Goal: Information Seeking & Learning: Learn about a topic

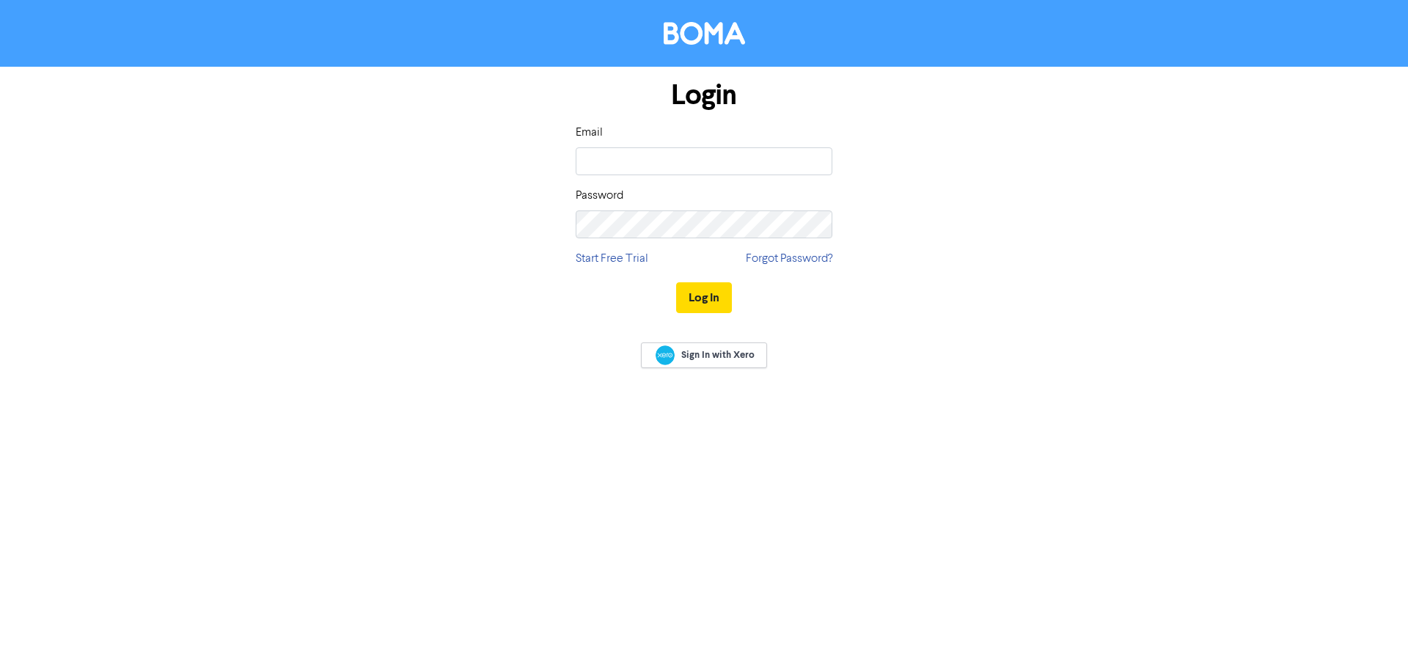
click at [639, 131] on div "Email" at bounding box center [704, 149] width 257 height 51
click at [634, 152] on input "email" at bounding box center [704, 161] width 257 height 28
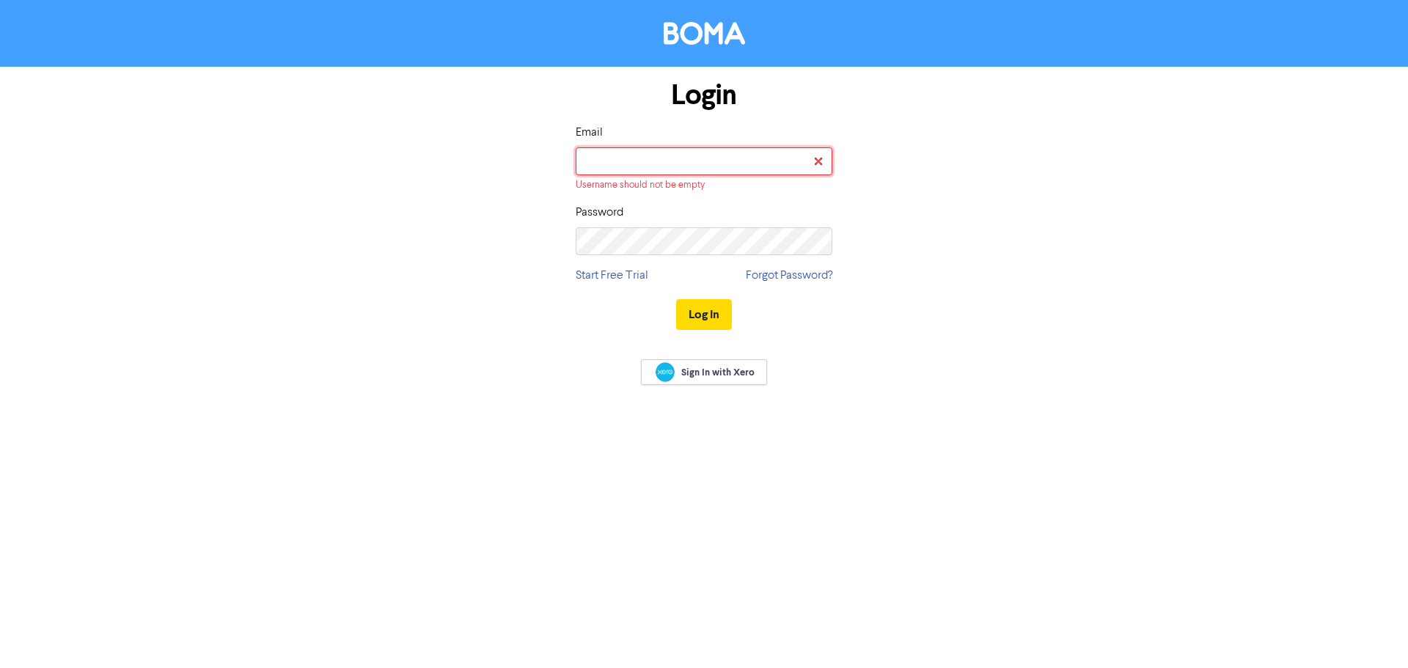
type input "[PERSON_NAME][EMAIL_ADDRESS][PERSON_NAME][DOMAIN_NAME]"
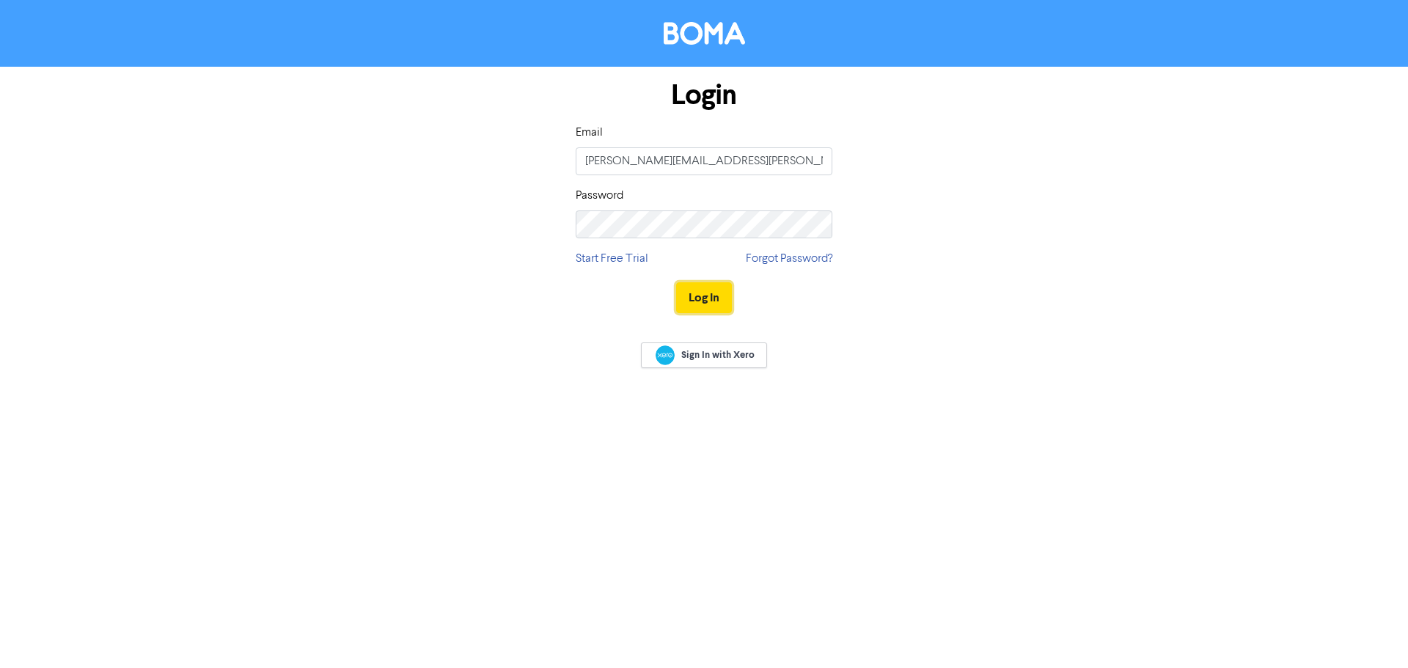
click at [702, 293] on button "Log In" at bounding box center [704, 297] width 56 height 31
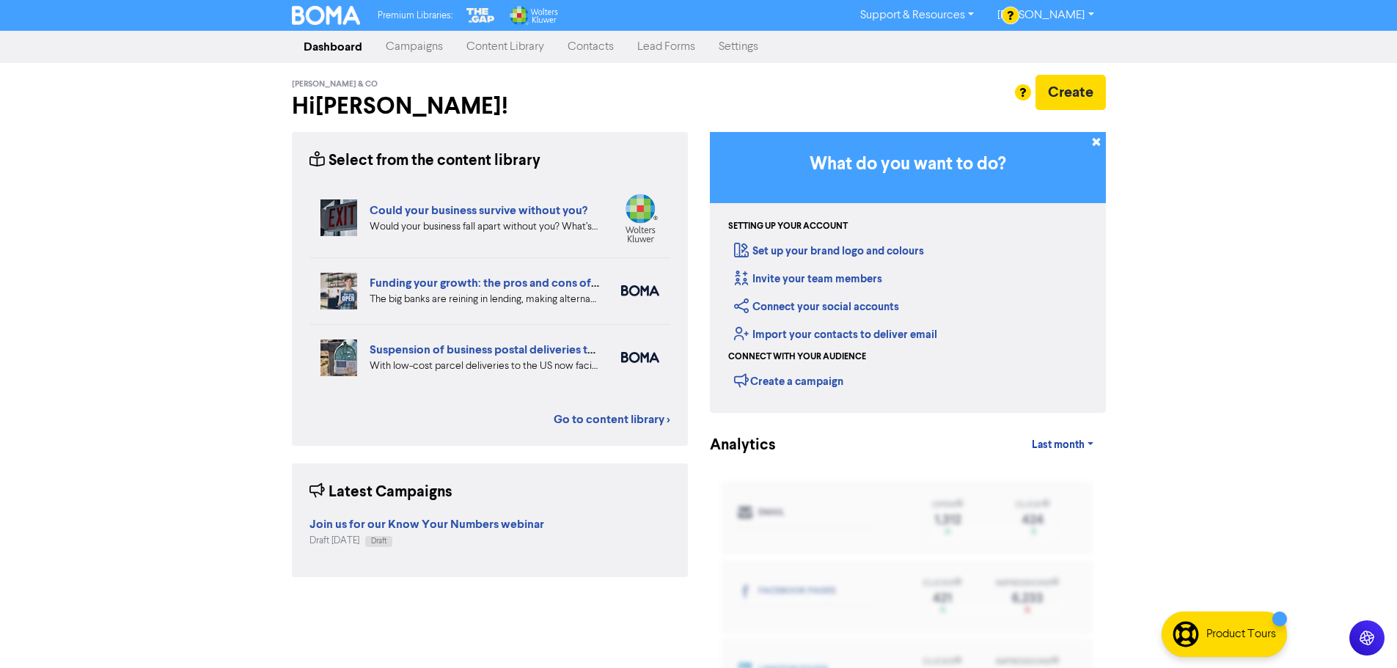
click at [636, 81] on div "[PERSON_NAME] & Co Hi [PERSON_NAME] !" at bounding box center [490, 100] width 418 height 51
click at [420, 48] on link "Campaigns" at bounding box center [414, 46] width 81 height 29
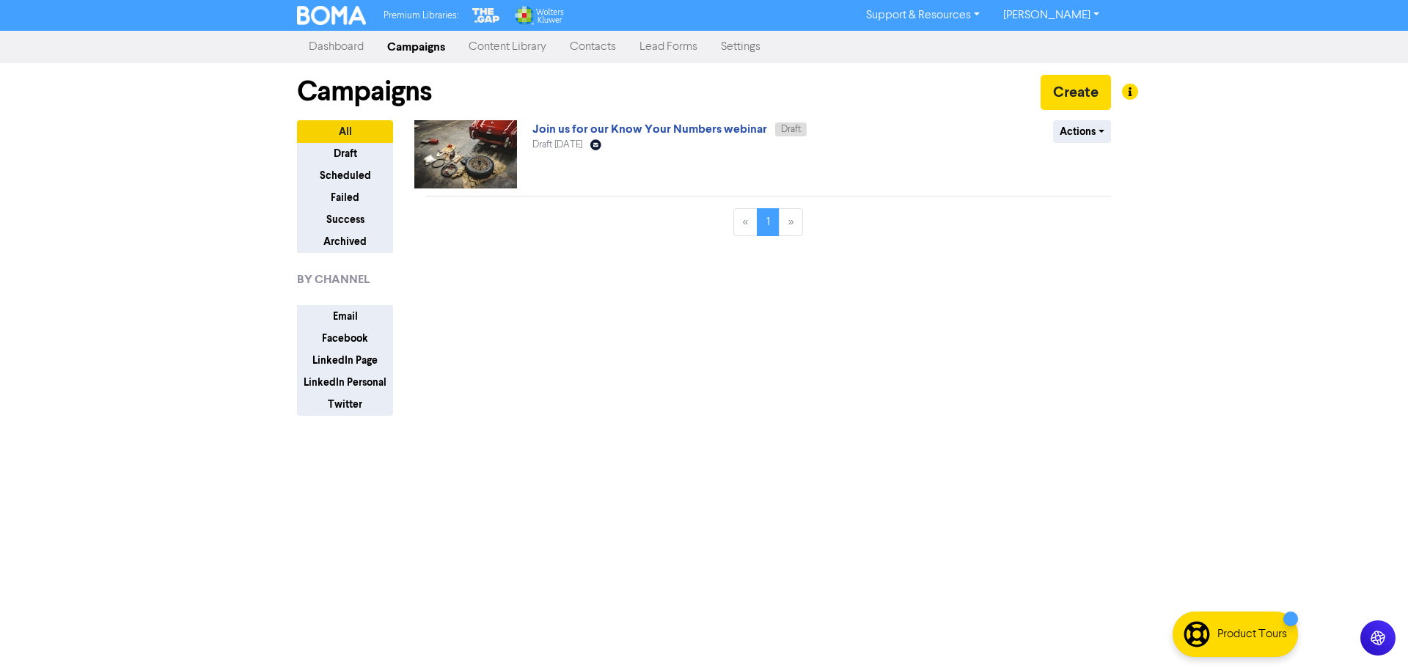
click at [501, 47] on link "Content Library" at bounding box center [507, 46] width 101 height 29
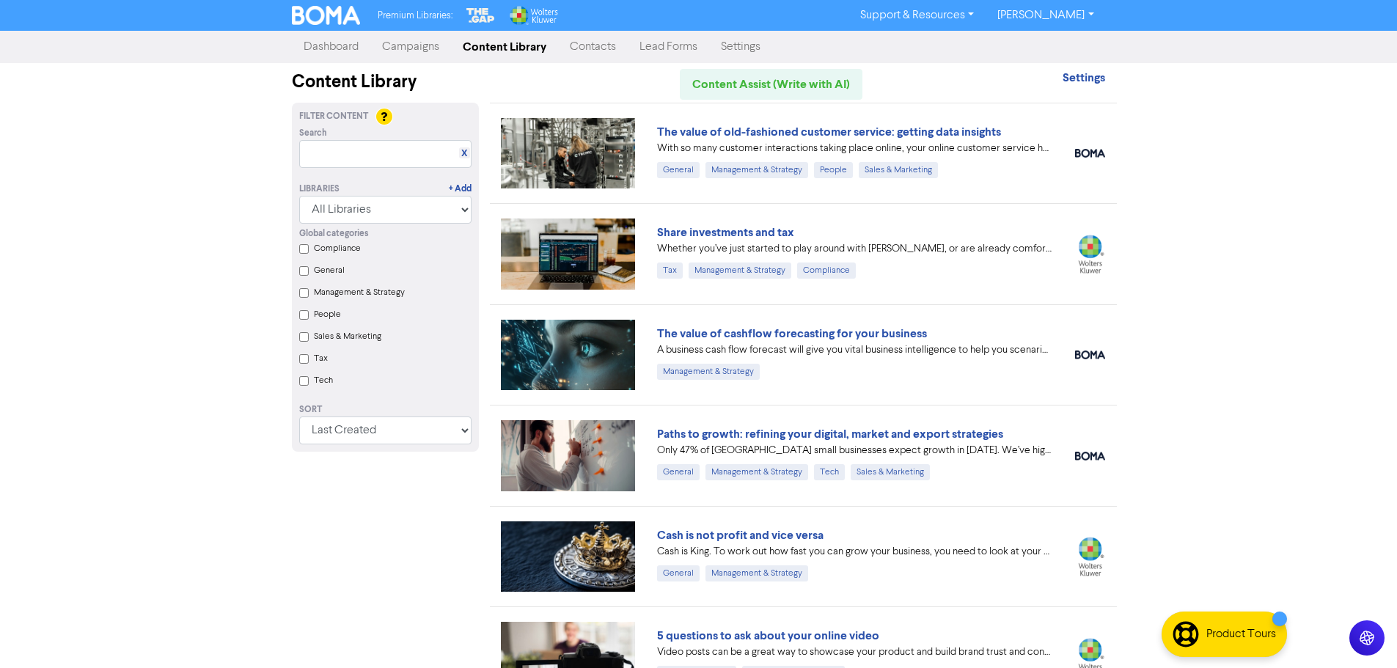
click at [1212, 207] on div "Premium Libraries: Support & Resources Video Tutorials FAQ & Guides Marketing E…" at bounding box center [698, 334] width 1397 height 668
click at [1138, 160] on div "Premium Libraries: Support & Resources Video Tutorials FAQ & Guides Marketing E…" at bounding box center [698, 334] width 1397 height 668
click at [1195, 205] on div "Premium Libraries: Support & Resources Video Tutorials FAQ & Guides Marketing E…" at bounding box center [698, 334] width 1397 height 668
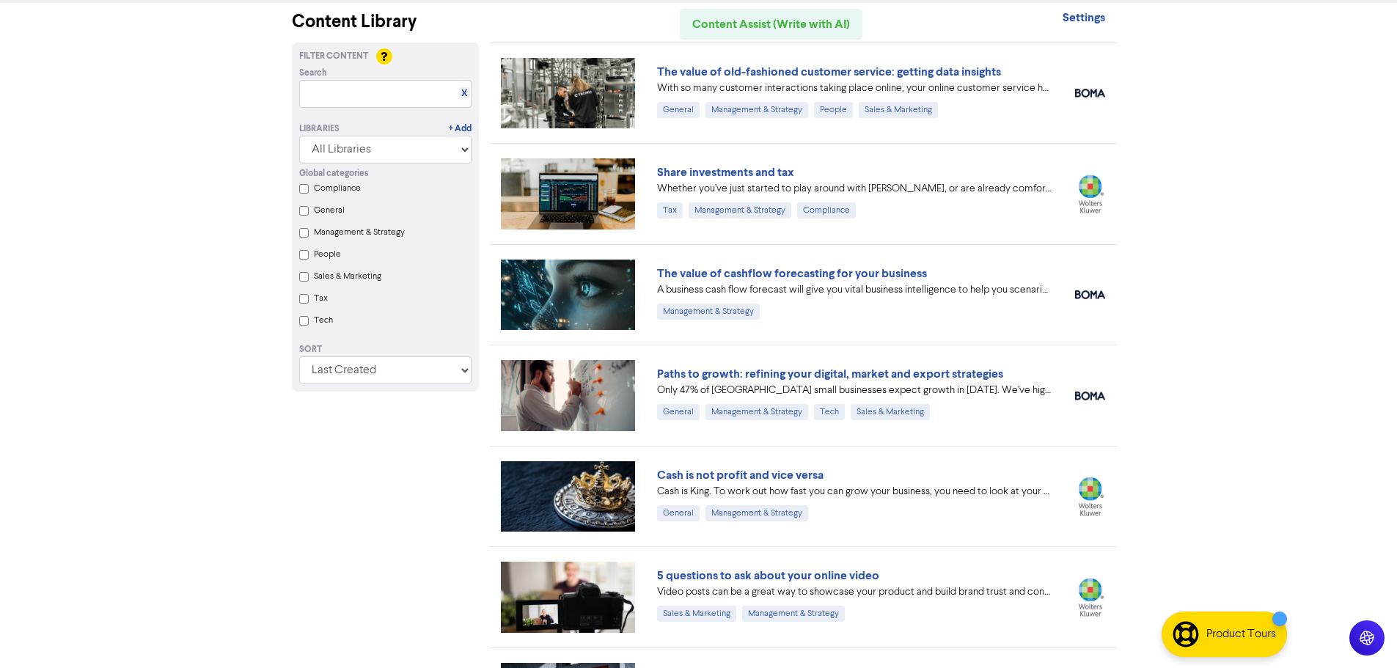
drag, startPoint x: 1124, startPoint y: 177, endPoint x: 1123, endPoint y: 216, distance: 38.1
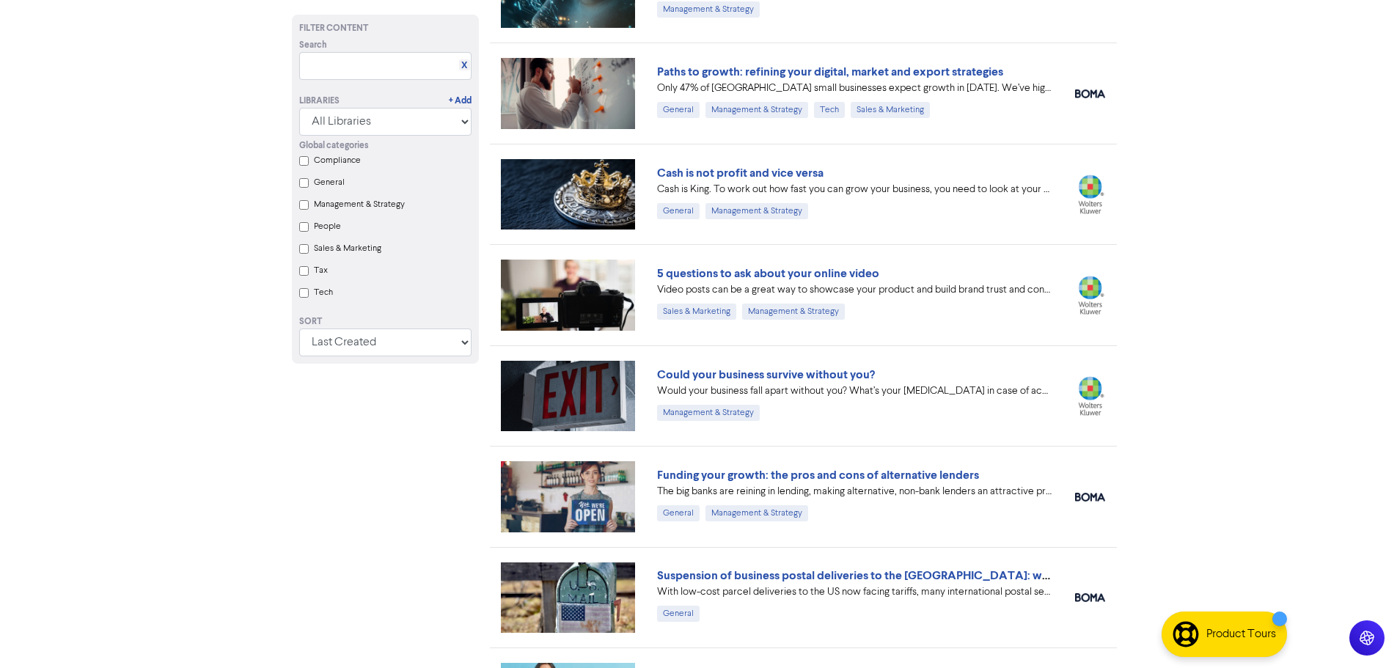
scroll to position [363, 0]
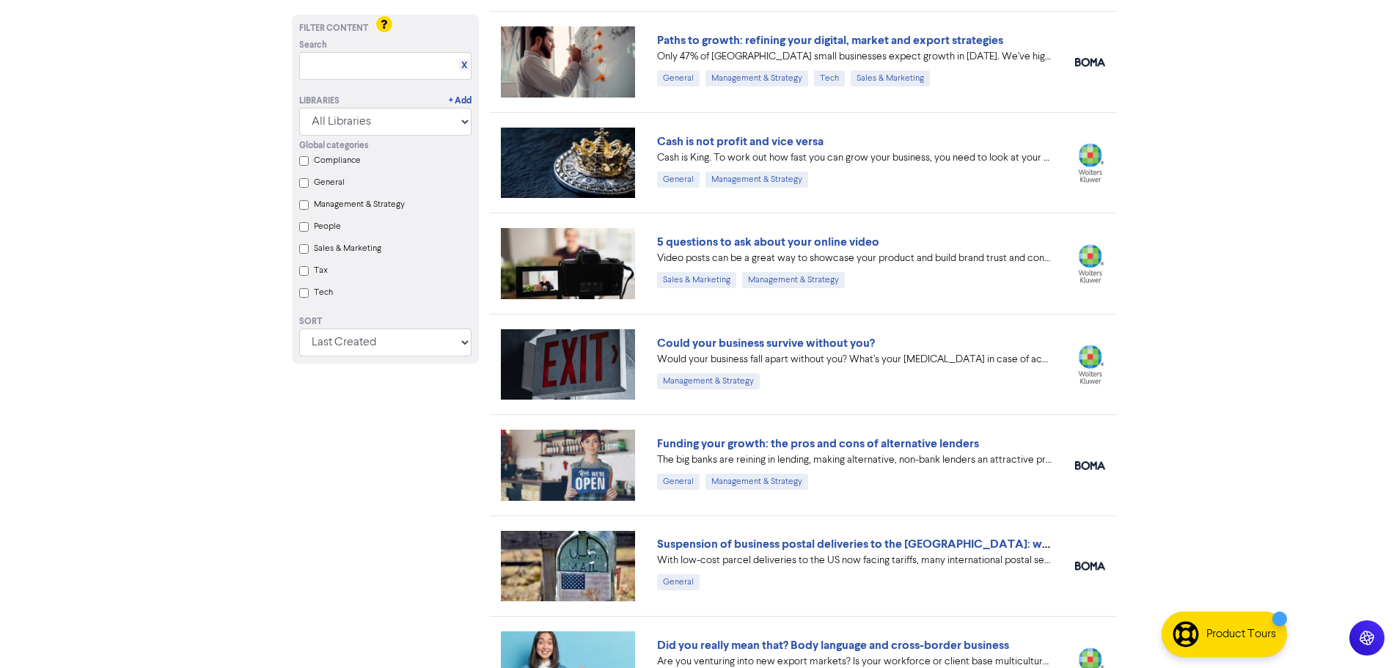
drag, startPoint x: 1214, startPoint y: 201, endPoint x: 1207, endPoint y: 224, distance: 24.6
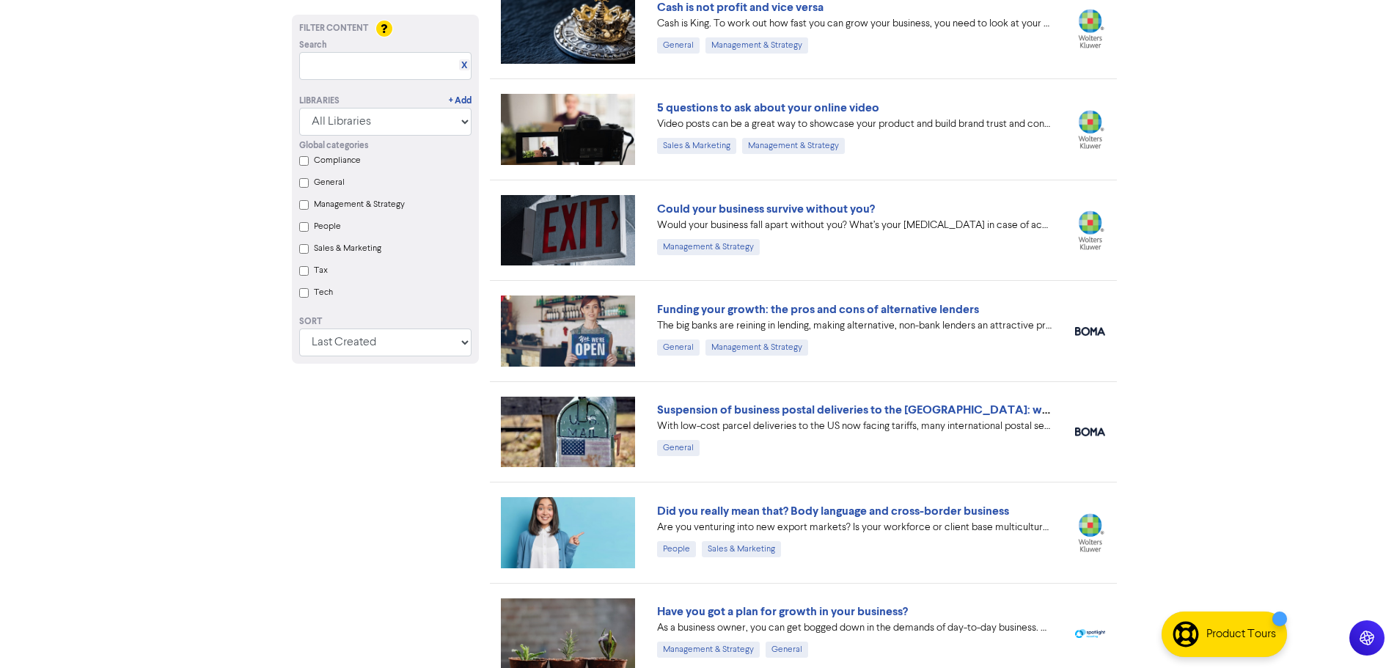
scroll to position [537, 0]
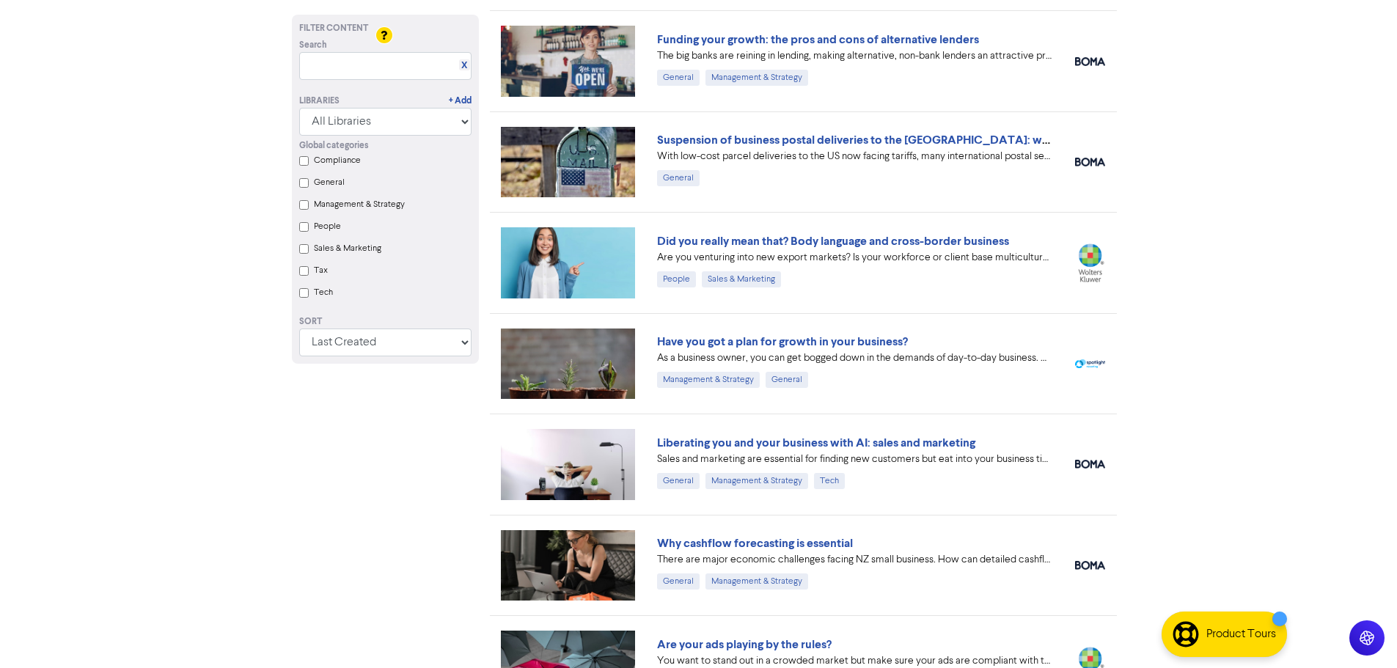
scroll to position [813, 0]
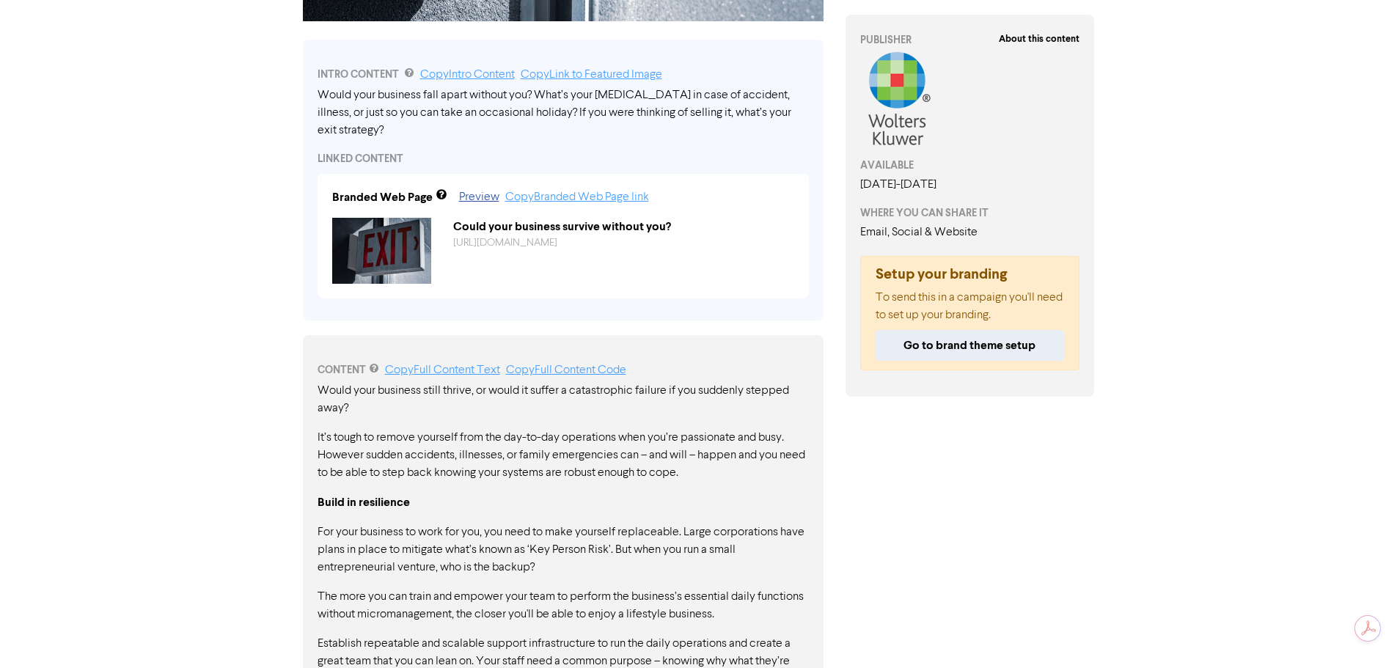
scroll to position [733, 0]
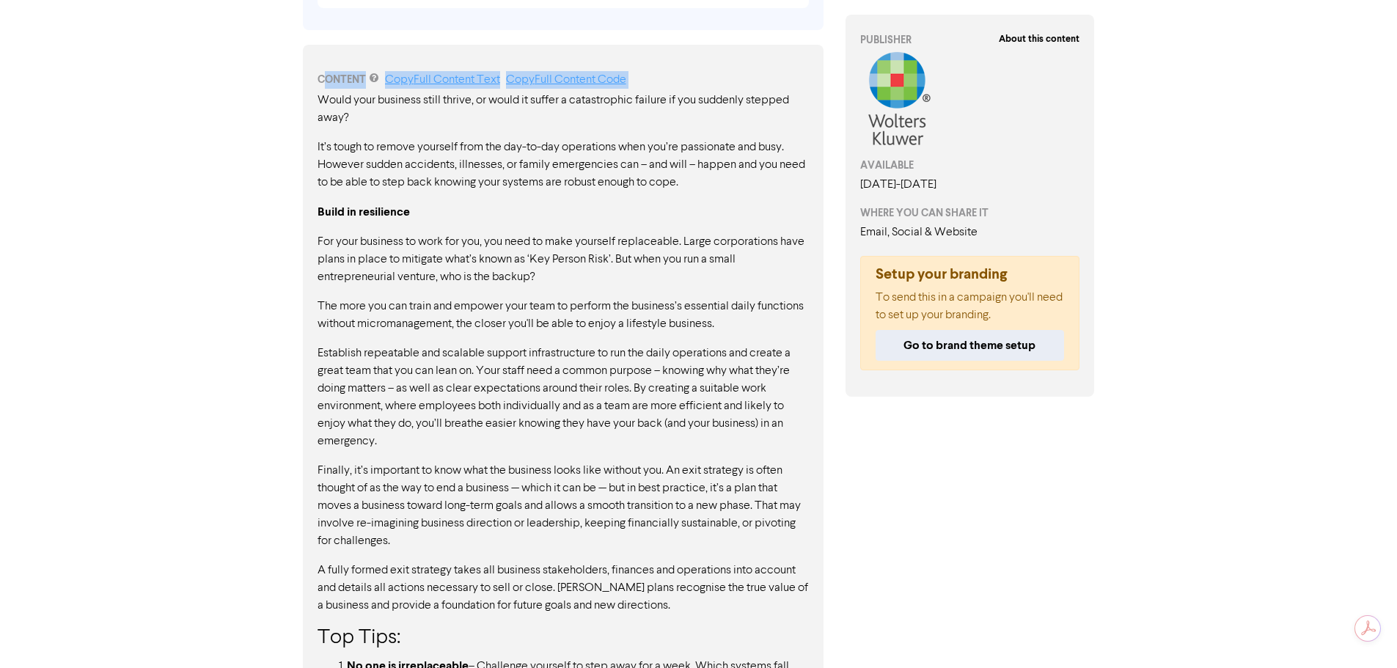
drag, startPoint x: 323, startPoint y: 65, endPoint x: 614, endPoint y: 205, distance: 323.4
click at [612, 207] on div "CONTENT Copy Full Content Text Copy Full Content Code Would your business still…" at bounding box center [563, 450] width 521 height 811
click at [614, 205] on div "Would your business still thrive, or would it suffer a catastrophic failure if …" at bounding box center [563, 461] width 491 height 738
click at [466, 298] on p "The more you can train and empower your team to perform the business’s essentia…" at bounding box center [563, 315] width 491 height 35
click at [362, 298] on p "The more you can train and empower your team to perform the business’s essentia…" at bounding box center [563, 315] width 491 height 35
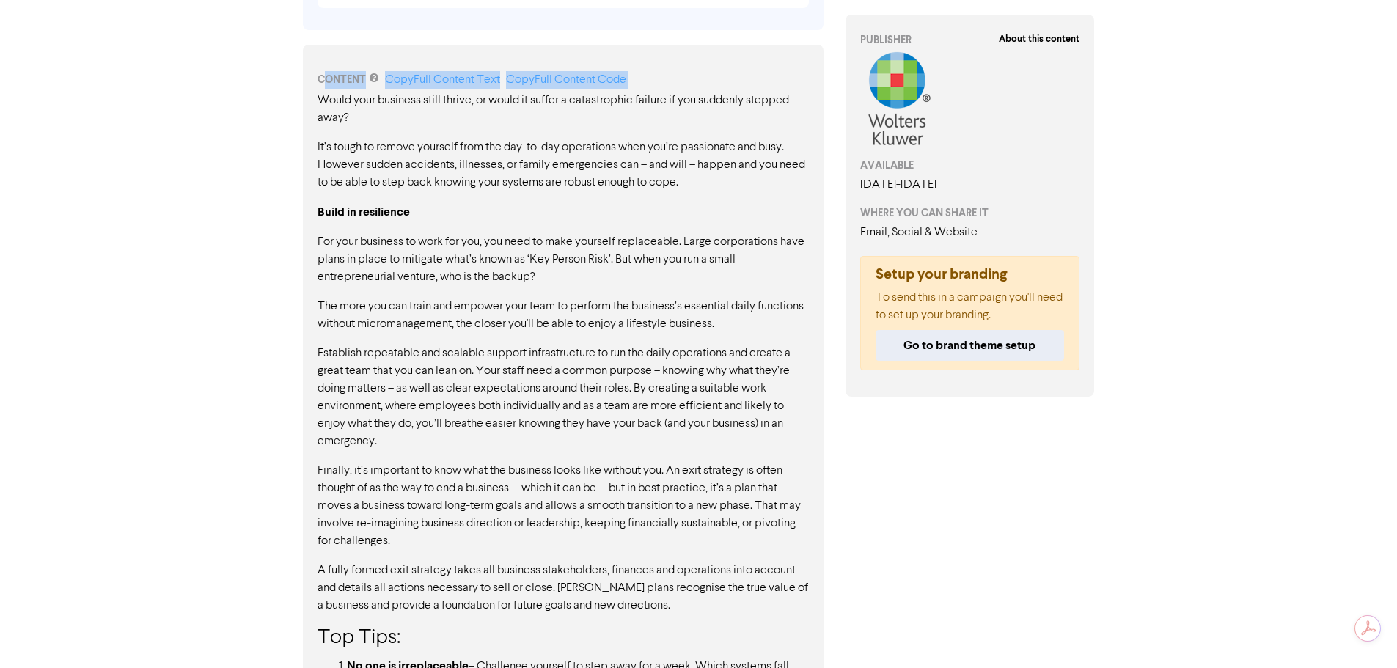
click at [327, 326] on div "Would your business still thrive, or would it suffer a catastrophic failure if …" at bounding box center [563, 461] width 491 height 738
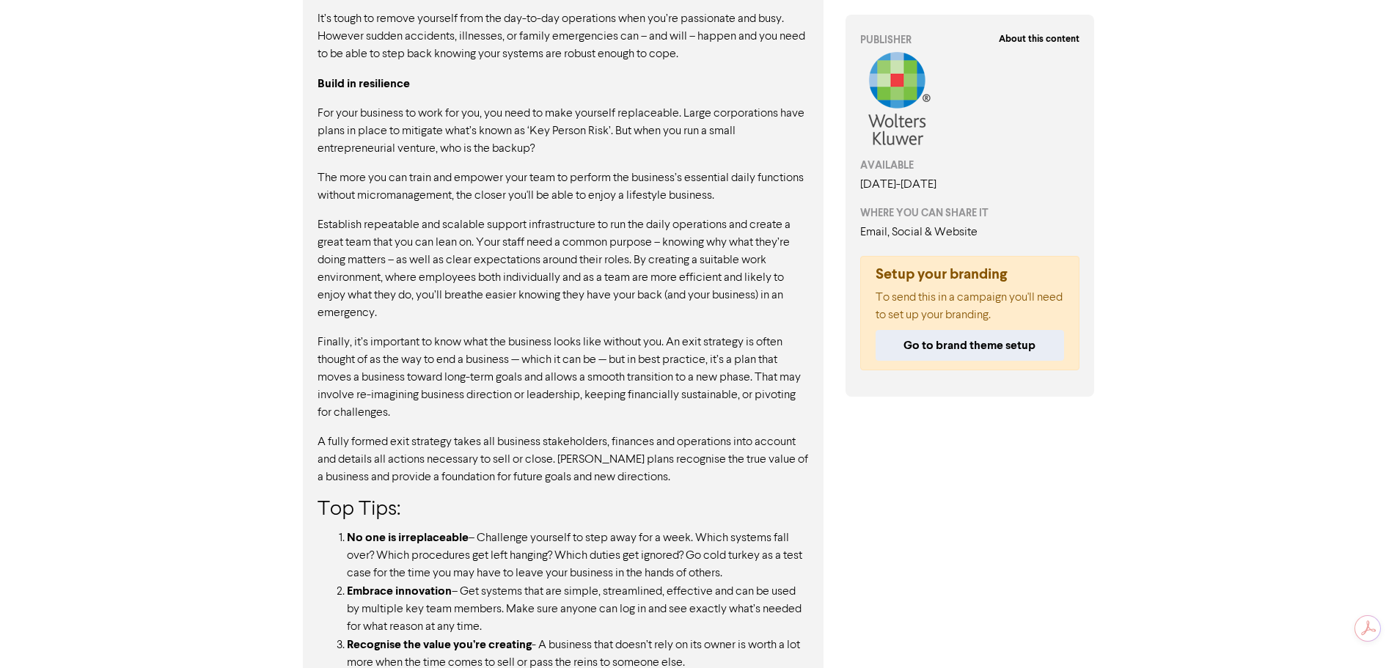
scroll to position [903, 0]
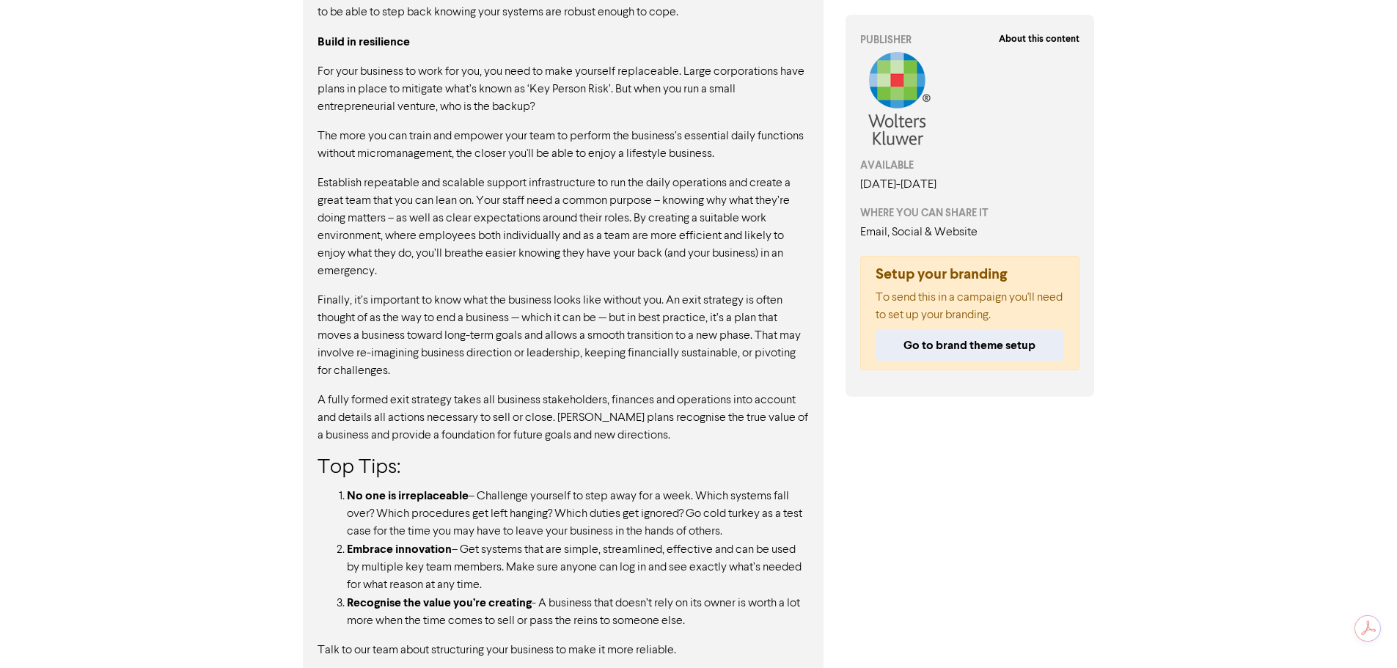
drag, startPoint x: 287, startPoint y: 242, endPoint x: 287, endPoint y: 351, distance: 109.3
click at [482, 419] on p "A fully formed exit strategy takes all business stakeholders, finances and oper…" at bounding box center [563, 418] width 491 height 53
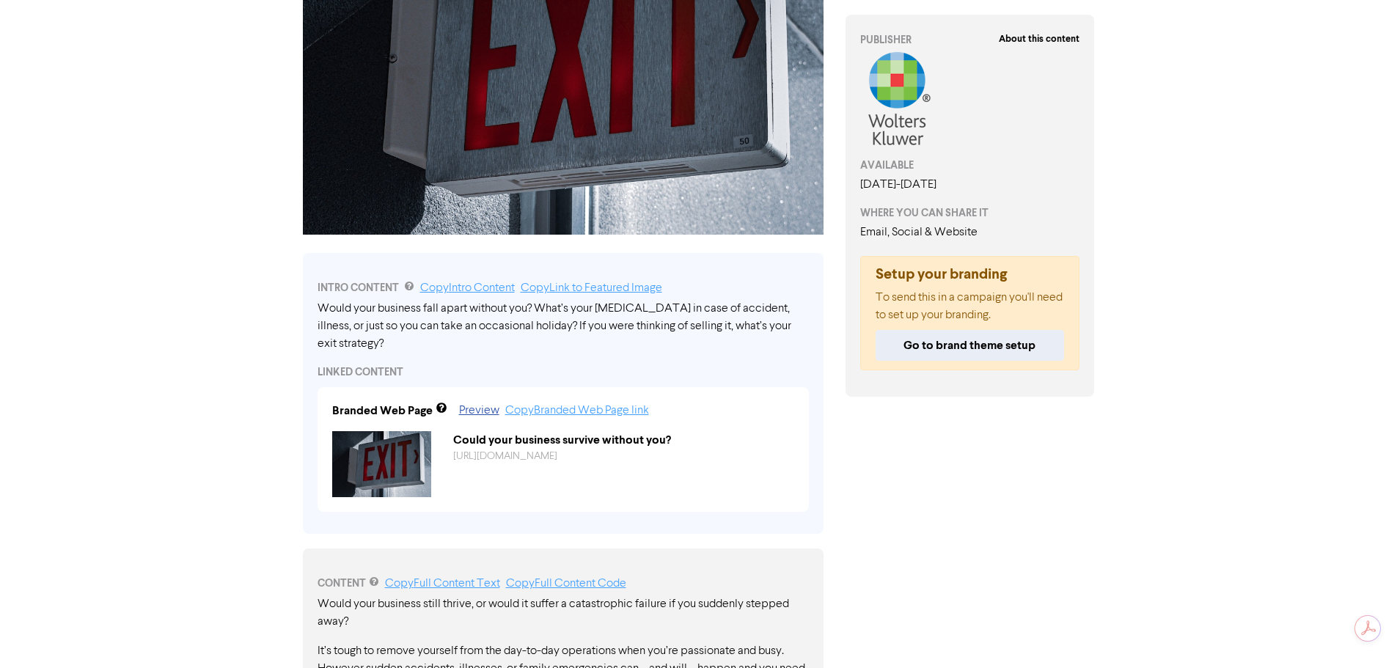
scroll to position [170, 0]
